Goal: Complete application form

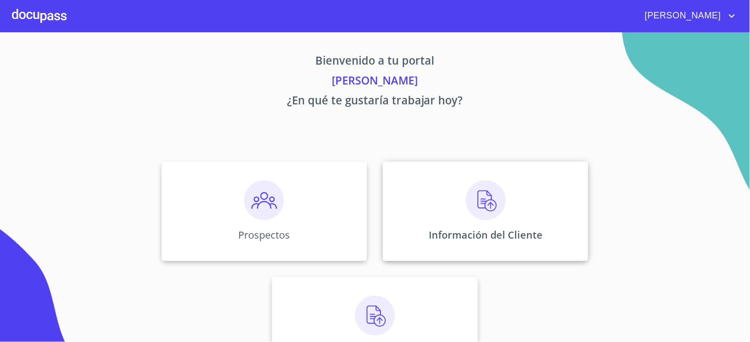
click at [516, 209] on div "Información del Cliente" at bounding box center [485, 211] width 205 height 99
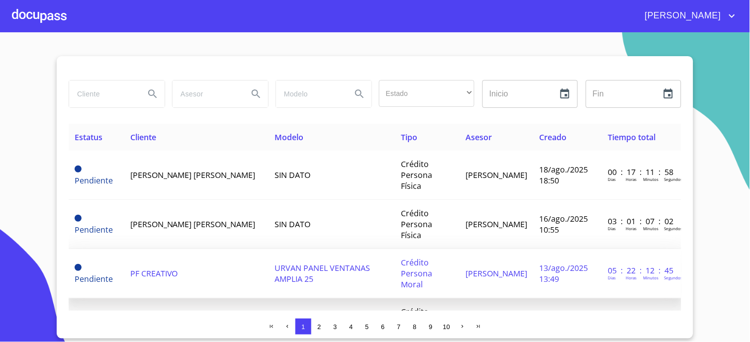
click at [195, 249] on td "PF CREATIVO" at bounding box center [196, 273] width 145 height 49
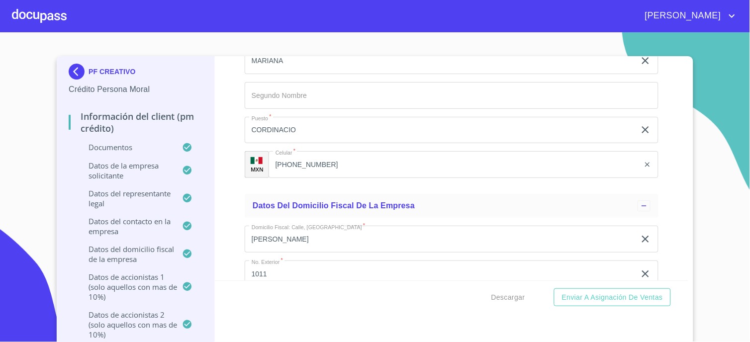
scroll to position [7457, 0]
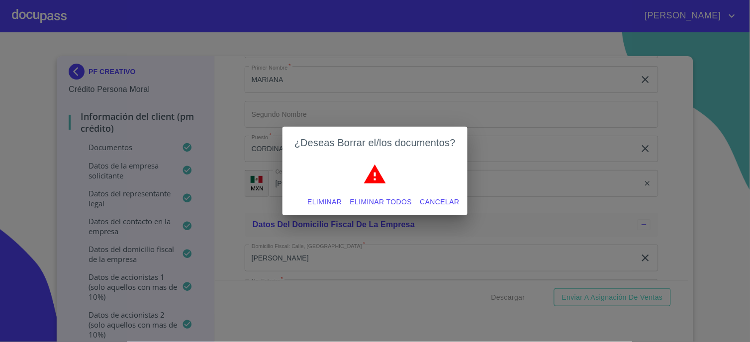
click at [390, 205] on span "Eliminar todos" at bounding box center [381, 202] width 62 height 12
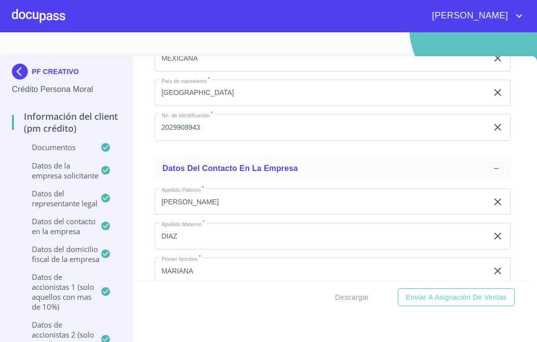
scroll to position [7015, 0]
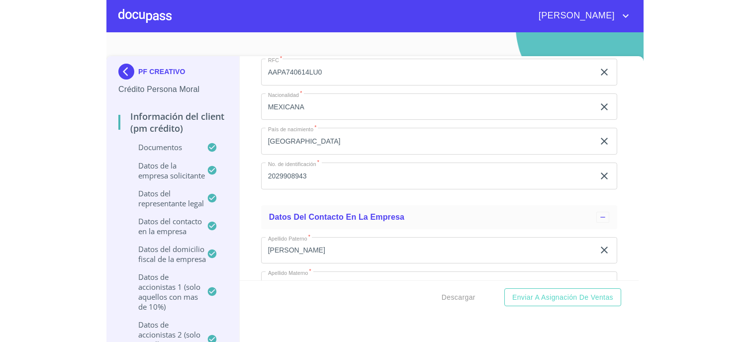
scroll to position [0, 0]
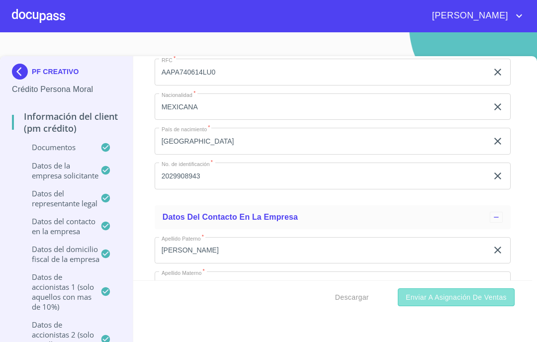
click at [418, 302] on span "Enviar a Asignación de Ventas" at bounding box center [456, 297] width 101 height 12
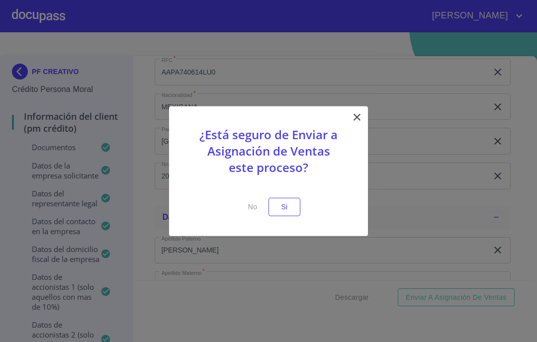
click at [294, 204] on button "Si" at bounding box center [284, 207] width 32 height 18
